Goal: Transaction & Acquisition: Purchase product/service

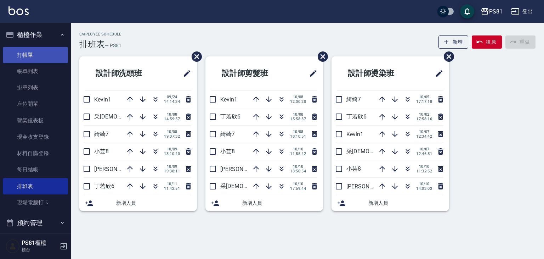
click at [26, 58] on link "打帳單" at bounding box center [35, 55] width 65 height 16
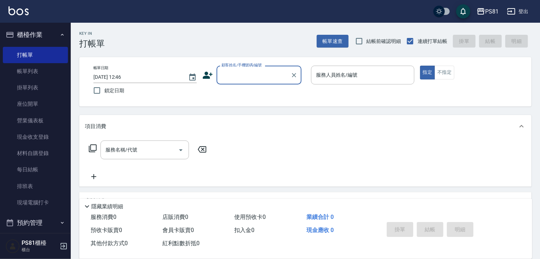
click at [253, 71] on input "顧客姓名/手機號碼/編號" at bounding box center [254, 75] width 68 height 12
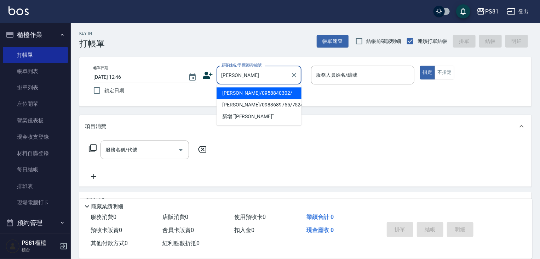
click at [239, 89] on li "[PERSON_NAME]/0958840302/" at bounding box center [259, 93] width 85 height 12
type input "[PERSON_NAME]/0958840302/"
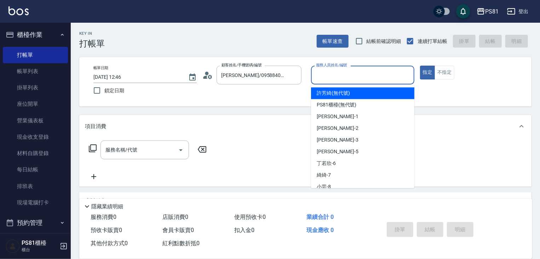
click at [354, 74] on input "服務人員姓名/編號" at bounding box center [362, 75] width 97 height 12
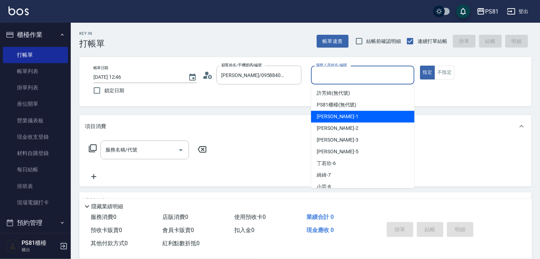
click at [346, 117] on div "[PERSON_NAME] -1" at bounding box center [362, 116] width 103 height 12
type input "[PERSON_NAME]-1"
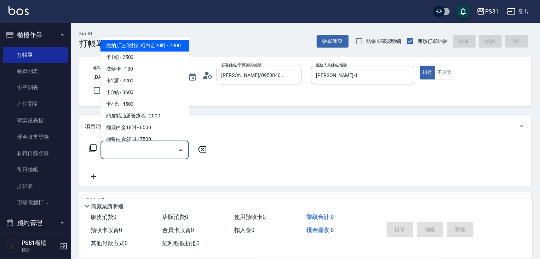
click at [130, 149] on div "服務名稱/代號 服務名稱/代號" at bounding box center [145, 149] width 89 height 19
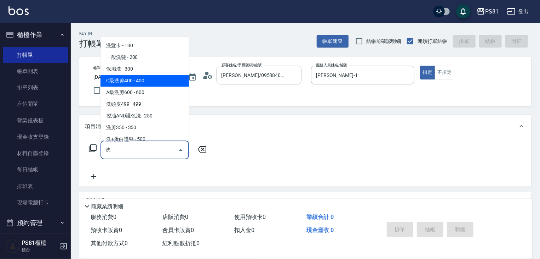
click at [112, 83] on span "C級洗剪400 - 400" at bounding box center [145, 81] width 89 height 12
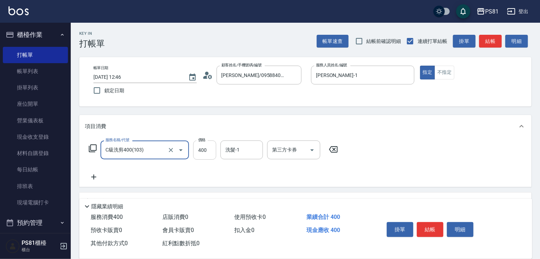
type input "C級洗剪400(103)"
click at [244, 142] on div "洗髮-1" at bounding box center [242, 149] width 42 height 19
type input "500"
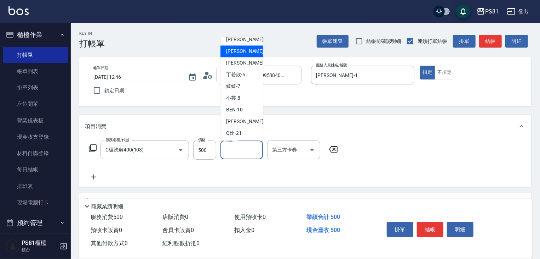
scroll to position [106, 0]
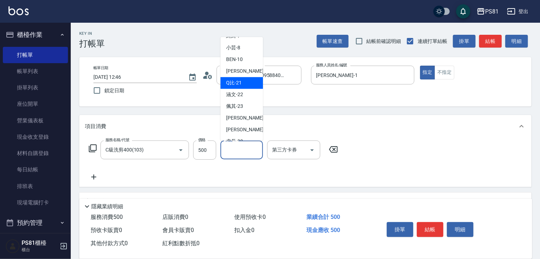
click at [240, 86] on span "Q比 -21" at bounding box center [234, 82] width 16 height 7
type input "Q比-21"
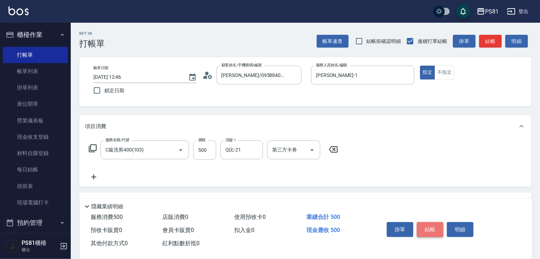
click at [427, 227] on button "結帳" at bounding box center [430, 229] width 27 height 15
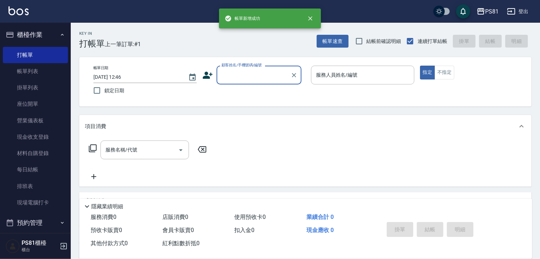
drag, startPoint x: 131, startPoint y: 257, endPoint x: 472, endPoint y: 143, distance: 358.9
click at [472, 143] on div "服務名稱/代號 服務名稱/代號" at bounding box center [305, 161] width 453 height 49
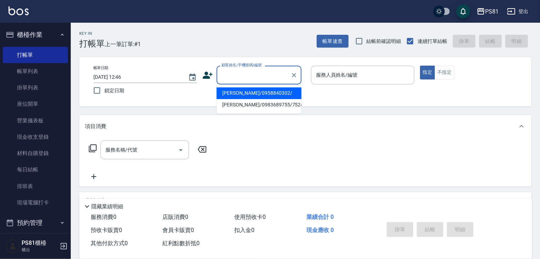
click at [244, 73] on input "顧客姓名/手機號碼/編號" at bounding box center [254, 75] width 68 height 12
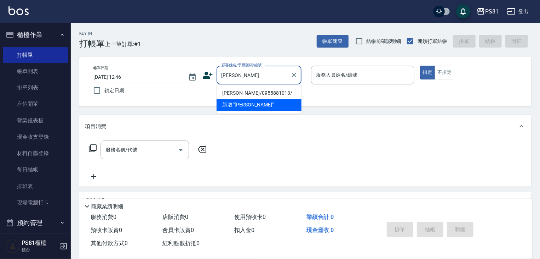
type input "[PERSON_NAME]/0955881013/"
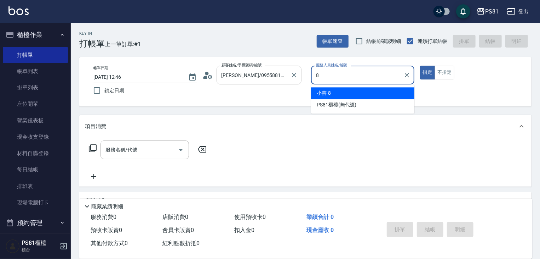
type input "小芸-8"
type button "true"
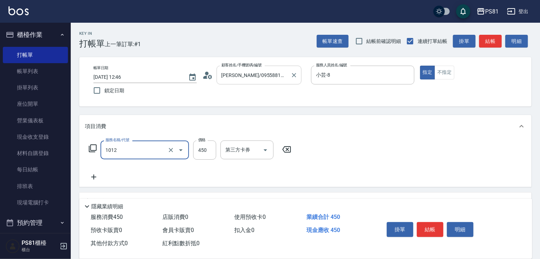
type input "B級洗剪(1012)"
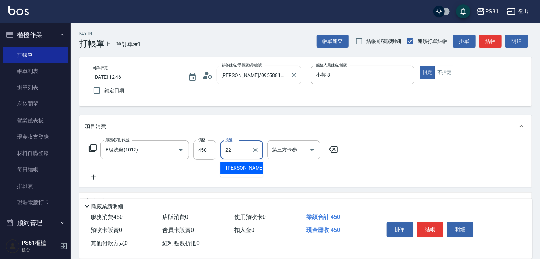
type input "涵文-22"
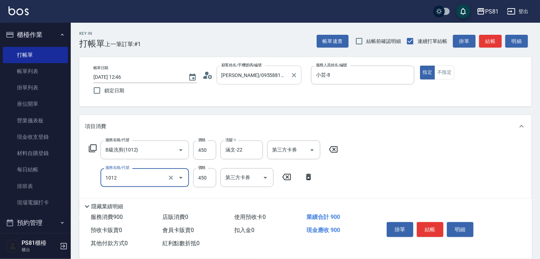
type input "B級洗剪(1012)"
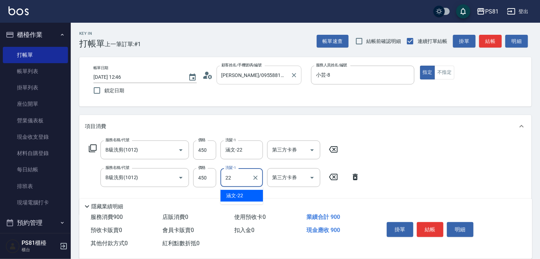
type input "涵文-22"
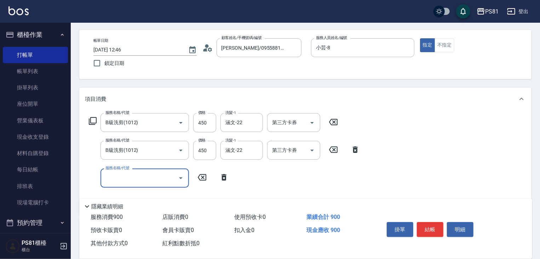
scroll to position [71, 0]
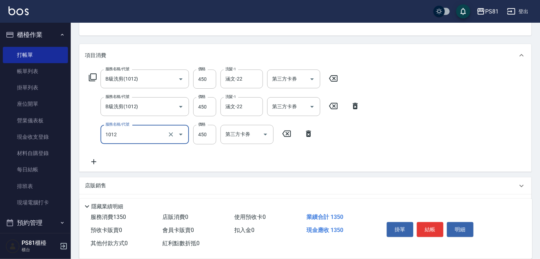
type input "B級洗剪(1012)"
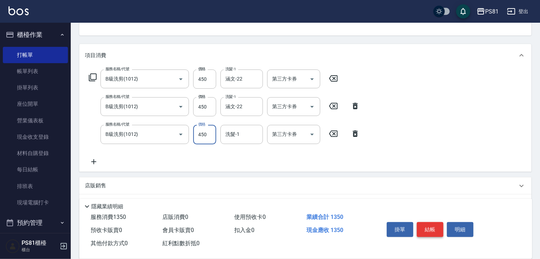
click at [430, 223] on button "結帳" at bounding box center [430, 229] width 27 height 15
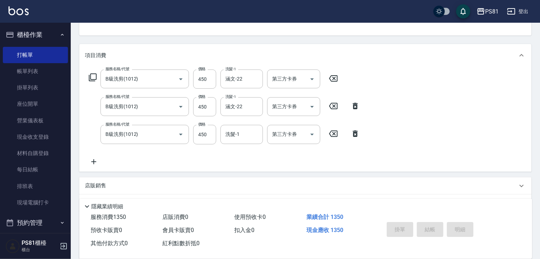
type input "[DATE] 12:58"
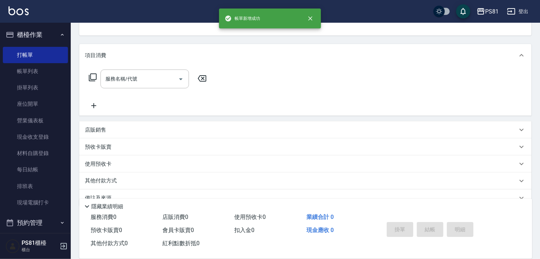
scroll to position [69, 0]
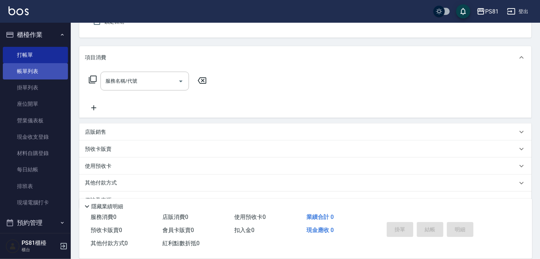
click at [46, 78] on link "帳單列表" at bounding box center [35, 71] width 65 height 16
